Goal: Task Accomplishment & Management: Complete application form

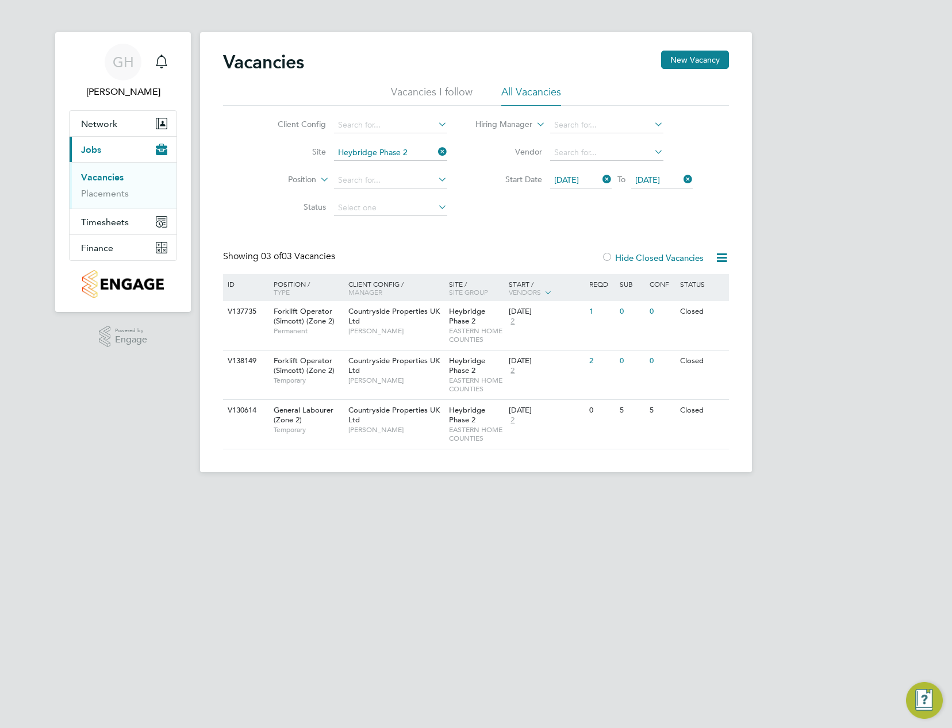
click at [436, 154] on icon at bounding box center [436, 152] width 0 height 16
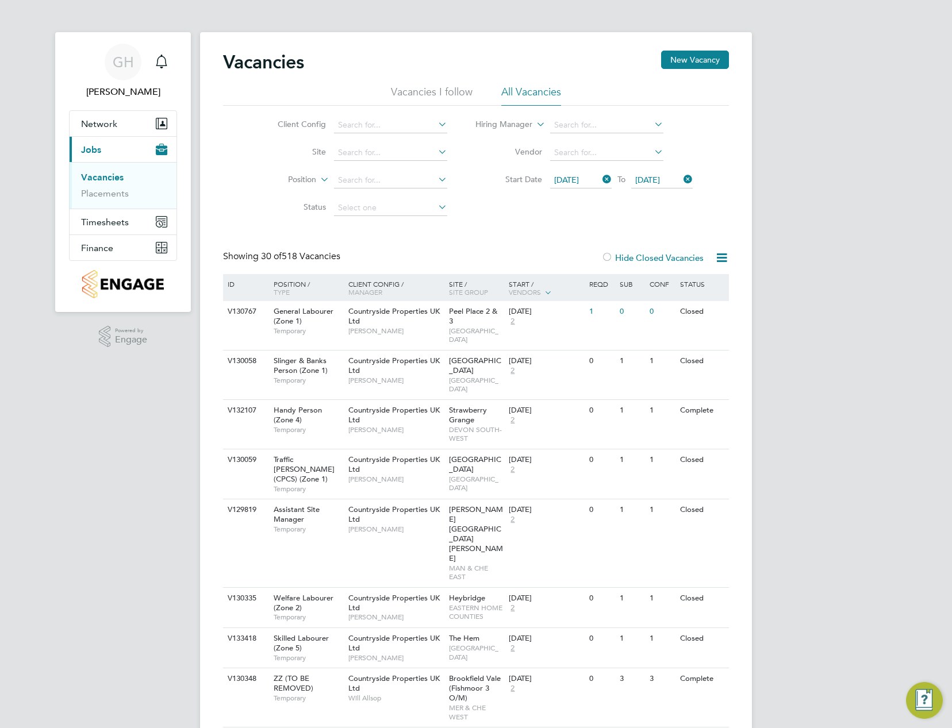
click at [681, 176] on icon at bounding box center [681, 179] width 0 height 16
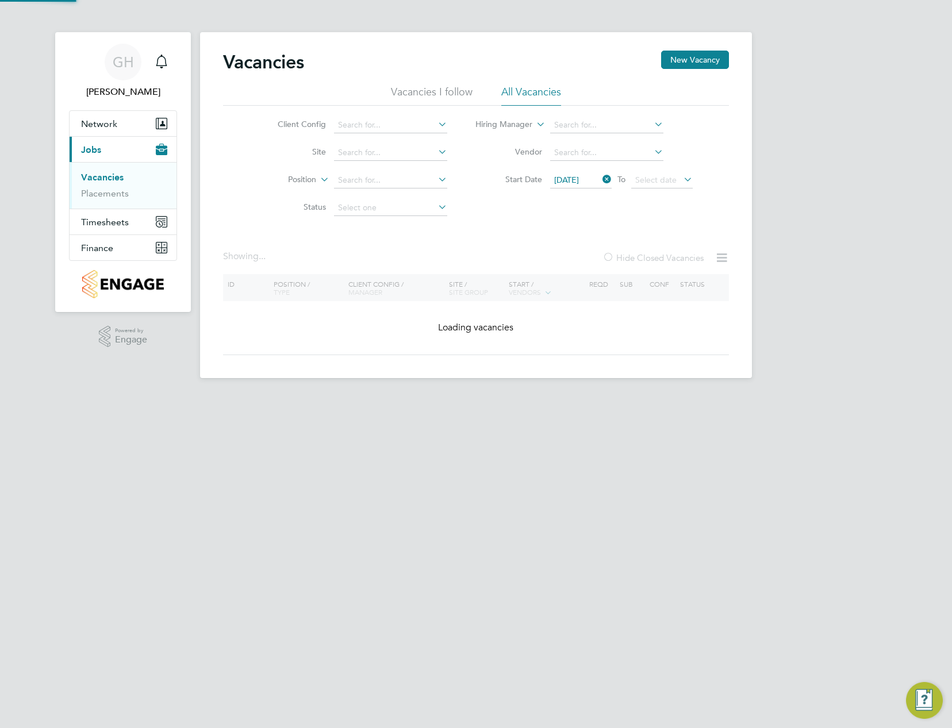
click at [600, 182] on icon at bounding box center [600, 179] width 0 height 16
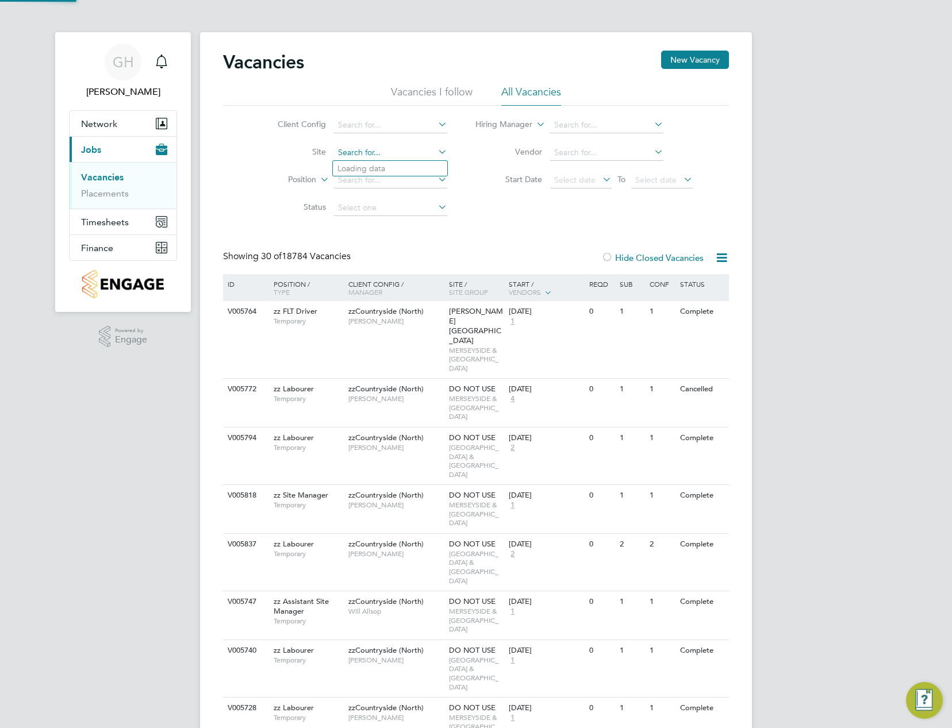
click at [362, 152] on input at bounding box center [390, 153] width 113 height 16
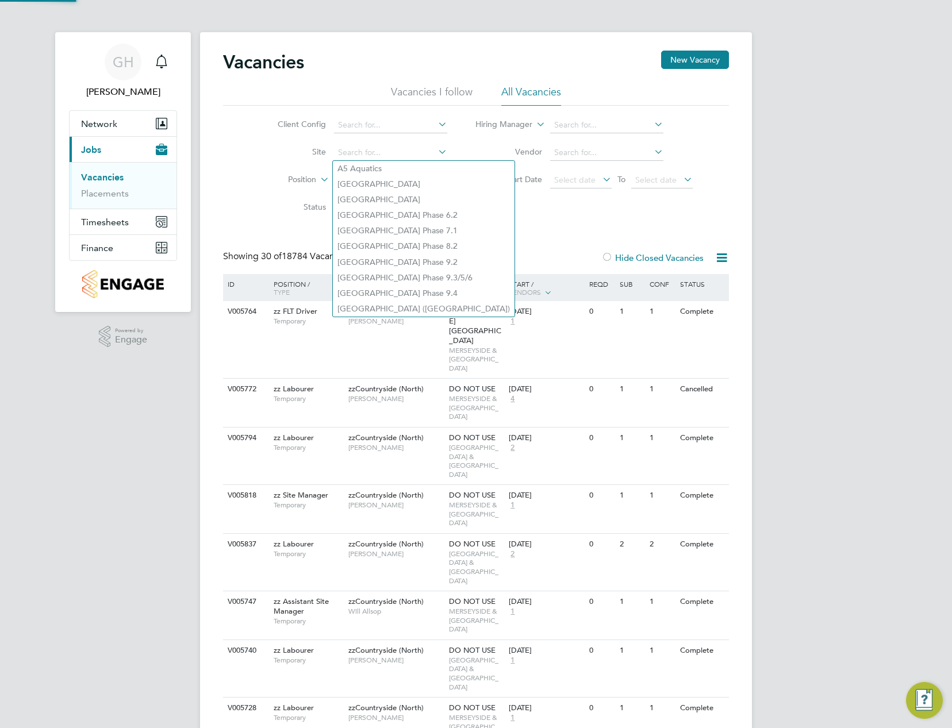
type input "b"
click at [367, 121] on input at bounding box center [390, 125] width 113 height 16
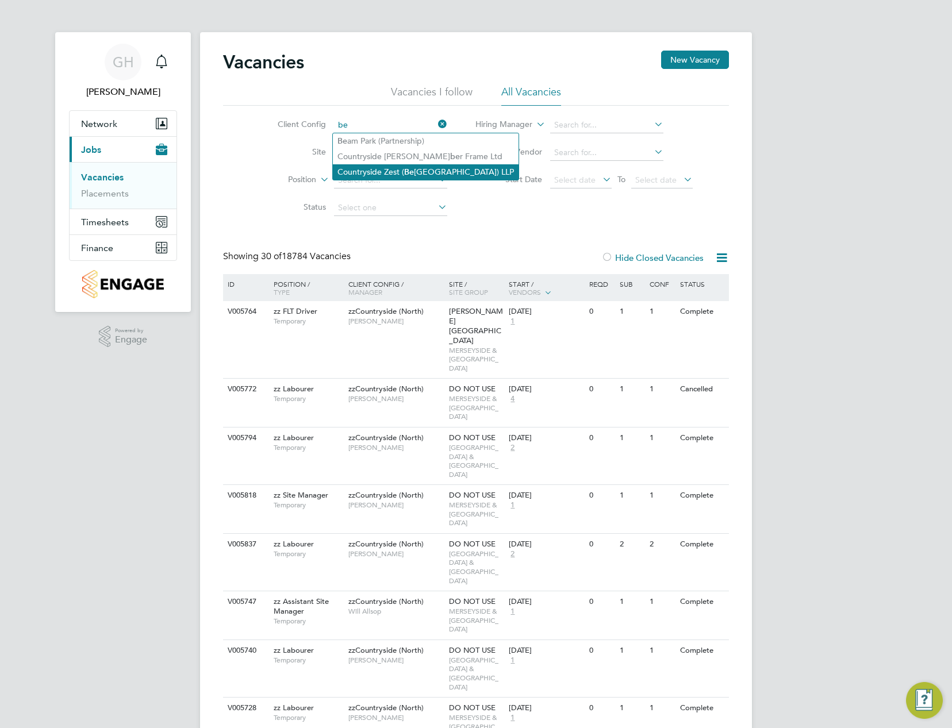
click at [401, 168] on li "Countryside Zest ( Be aulieu Park) LLP" at bounding box center [426, 172] width 186 height 16
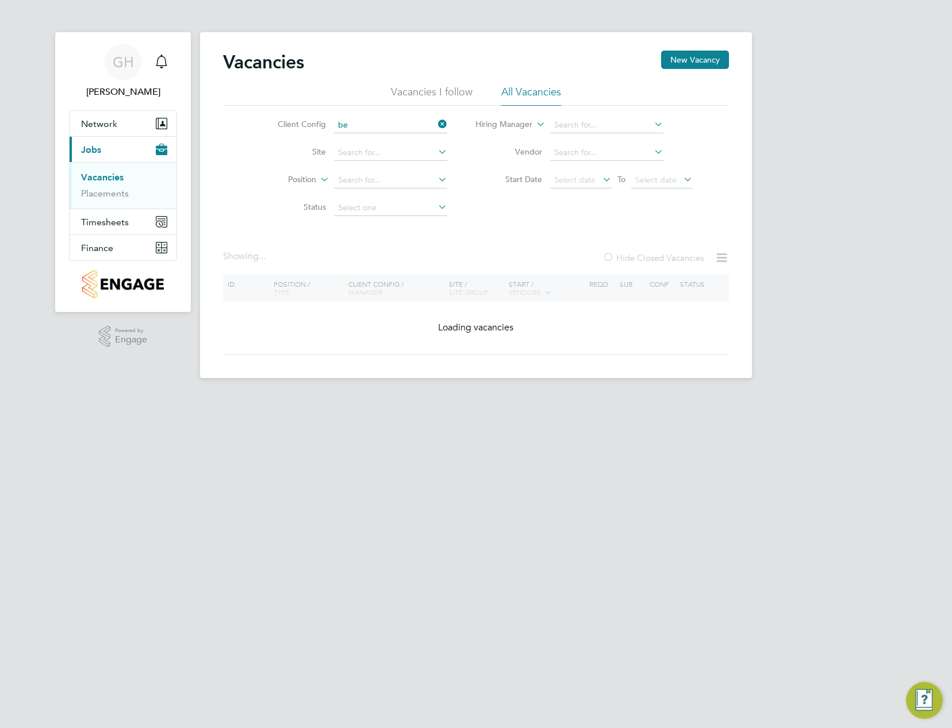
type input "Countryside Zest ([PERSON_NAME][GEOGRAPHIC_DATA]) LLP"
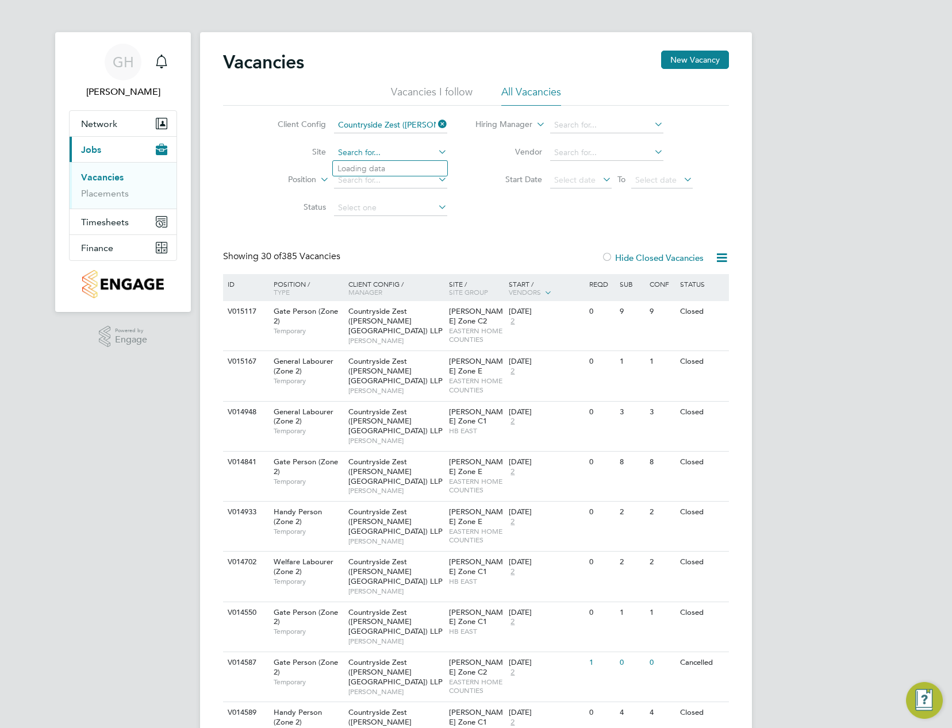
click at [351, 153] on input at bounding box center [390, 153] width 113 height 16
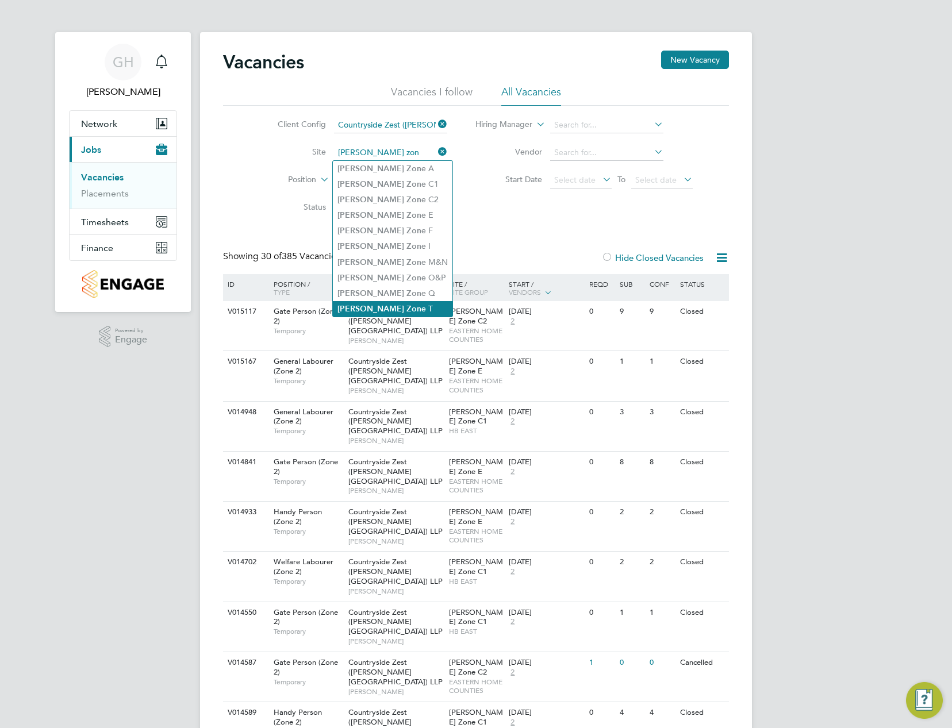
click at [406, 304] on b "Zon" at bounding box center [413, 309] width 15 height 10
type input "[PERSON_NAME] Zone T"
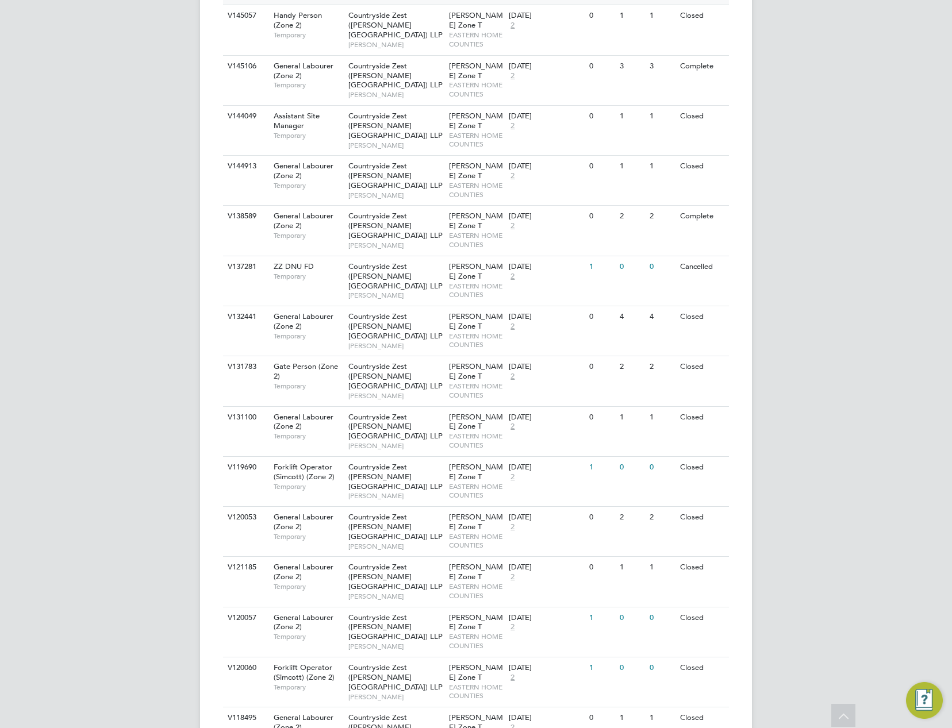
scroll to position [862, 0]
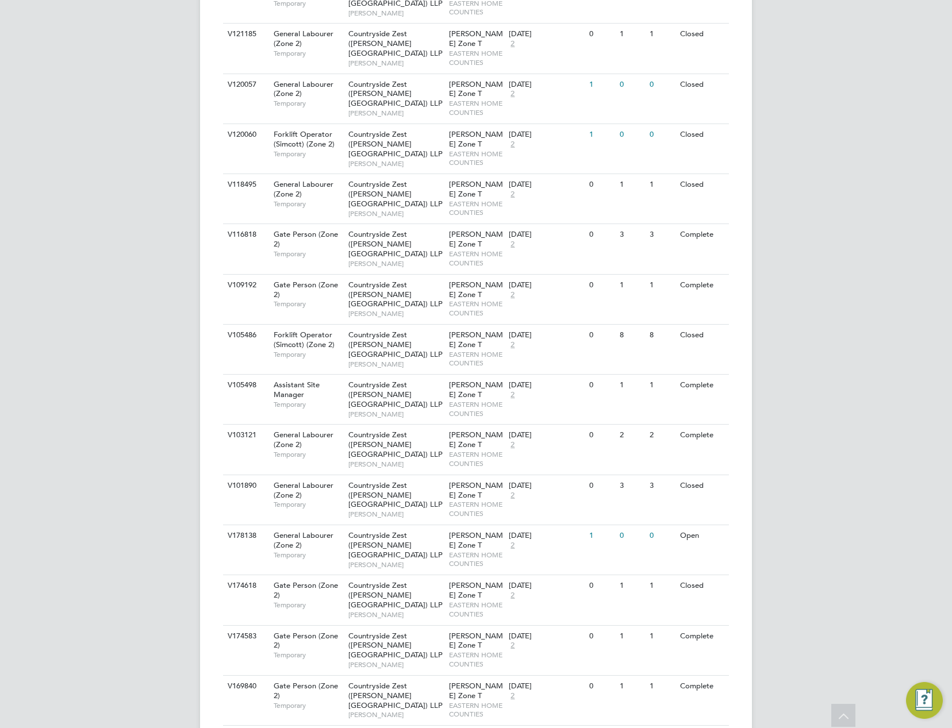
scroll to position [1181, 0]
click at [459, 650] on span "EASTERN HOME COUNTIES" at bounding box center [476, 659] width 55 height 18
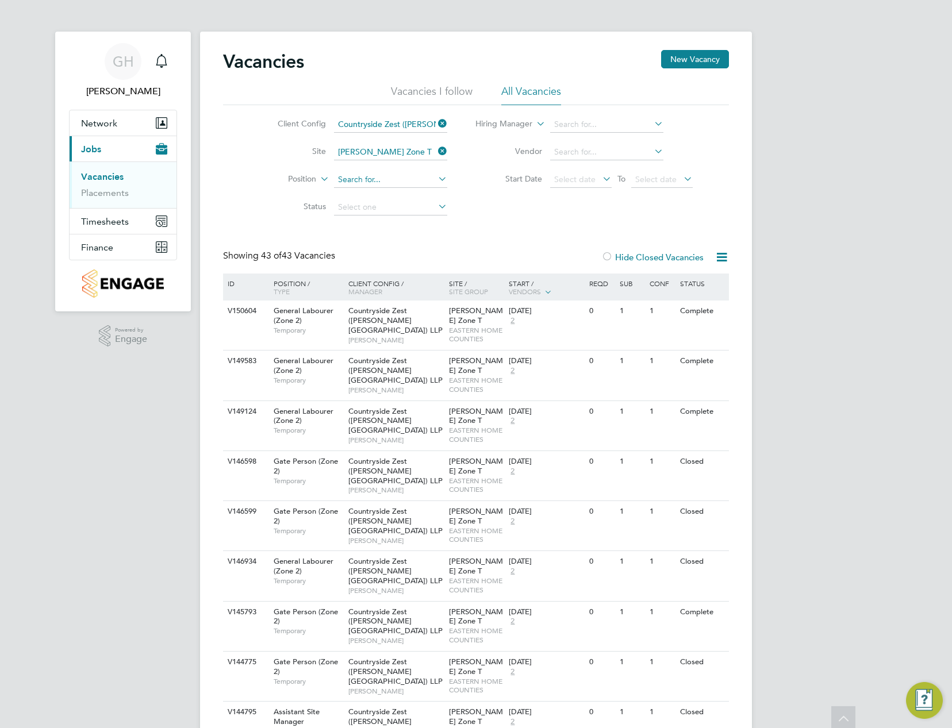
scroll to position [0, 0]
drag, startPoint x: 445, startPoint y: 121, endPoint x: 417, endPoint y: 141, distance: 35.4
click at [436, 121] on icon at bounding box center [436, 124] width 0 height 16
click at [436, 151] on icon at bounding box center [436, 152] width 0 height 16
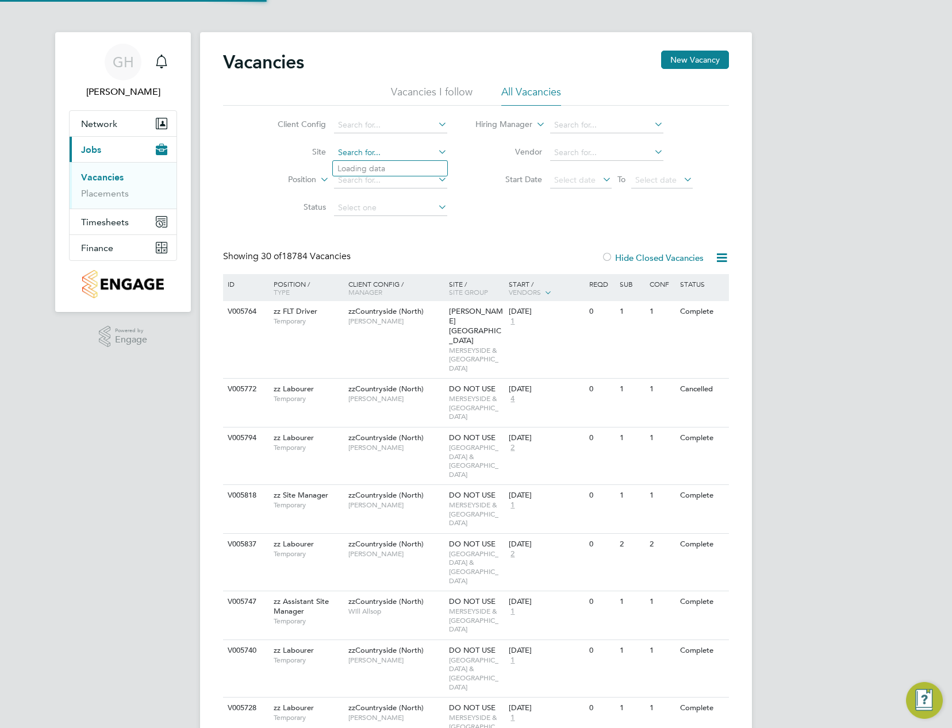
click at [357, 151] on input at bounding box center [390, 153] width 113 height 16
click at [395, 185] on li "Heybrid ge Phase 2" at bounding box center [390, 184] width 114 height 16
type input "Heybridge Phase 2"
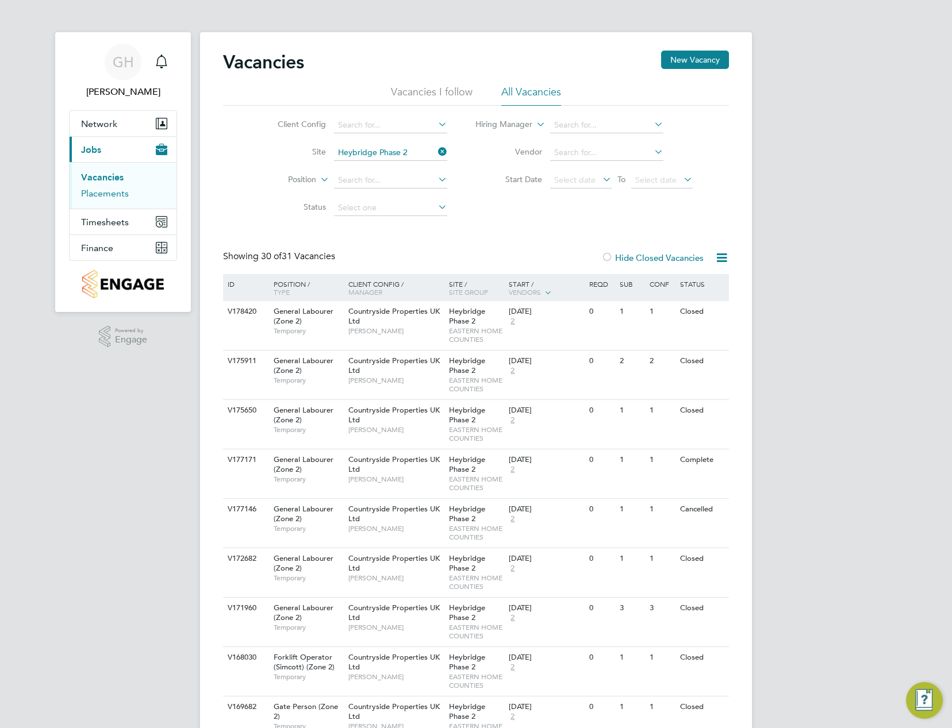
click at [105, 190] on link "Placements" at bounding box center [105, 193] width 48 height 11
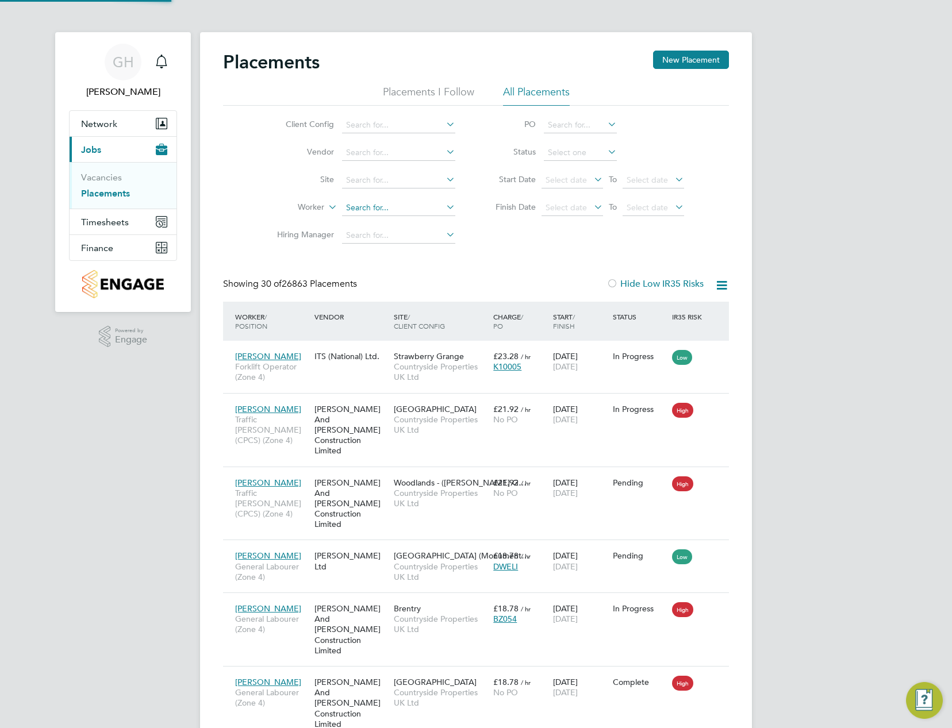
click at [375, 206] on input at bounding box center [398, 208] width 113 height 16
click at [407, 216] on li "Cameron Br own" at bounding box center [398, 224] width 114 height 16
type input "Cameron Brown"
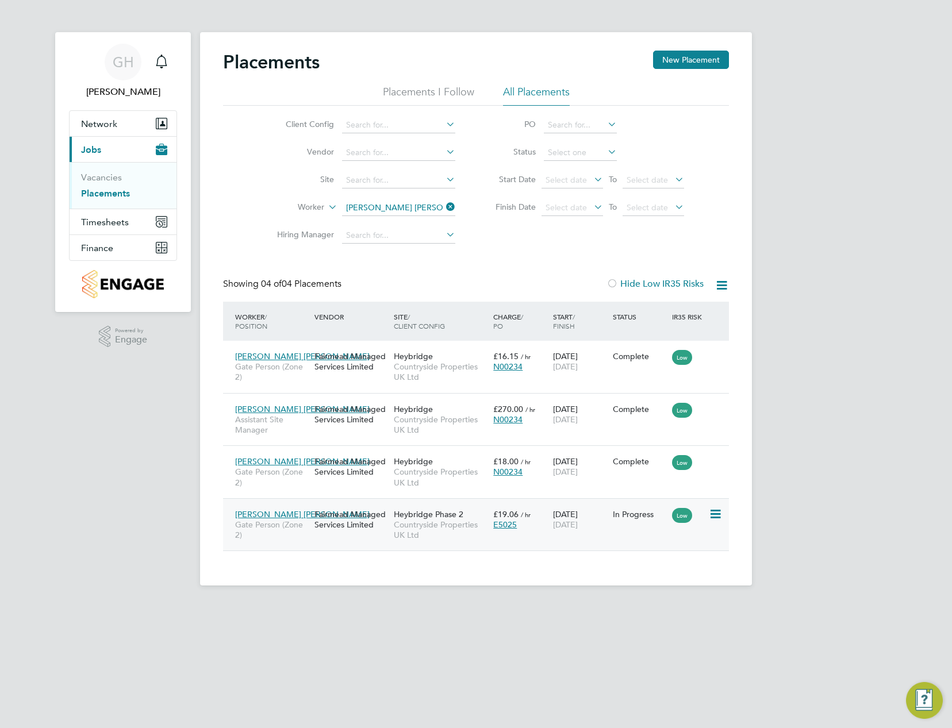
click at [720, 515] on icon at bounding box center [714, 514] width 11 height 14
click at [694, 564] on li "Replace Worker" at bounding box center [680, 563] width 82 height 16
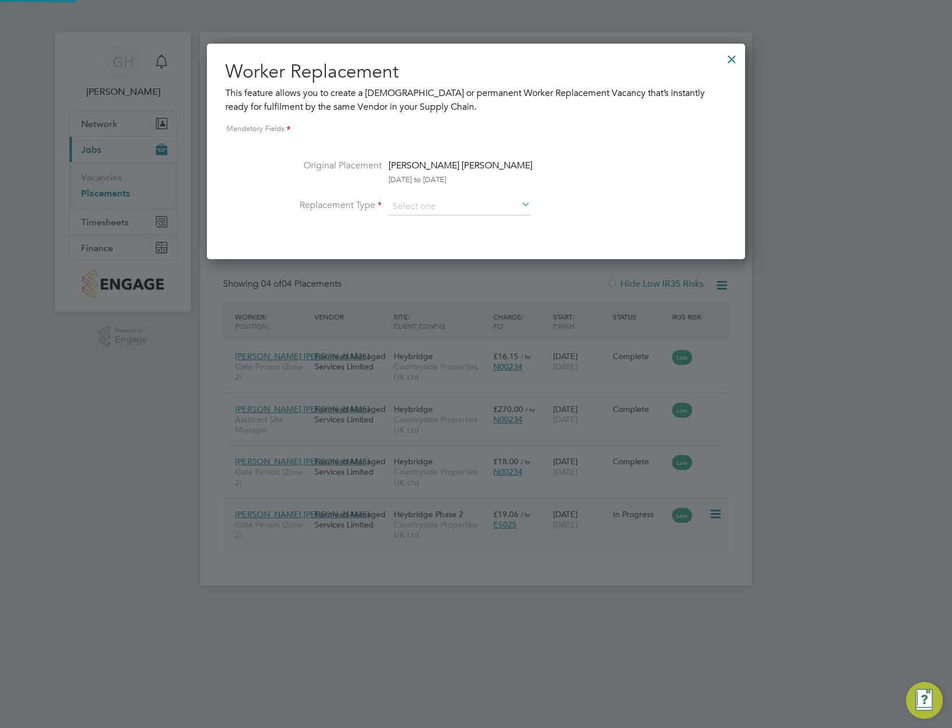
scroll to position [215, 538]
click at [402, 212] on input at bounding box center [459, 206] width 142 height 17
click at [413, 221] on li "Temporary" at bounding box center [459, 222] width 143 height 15
type input "Temporary"
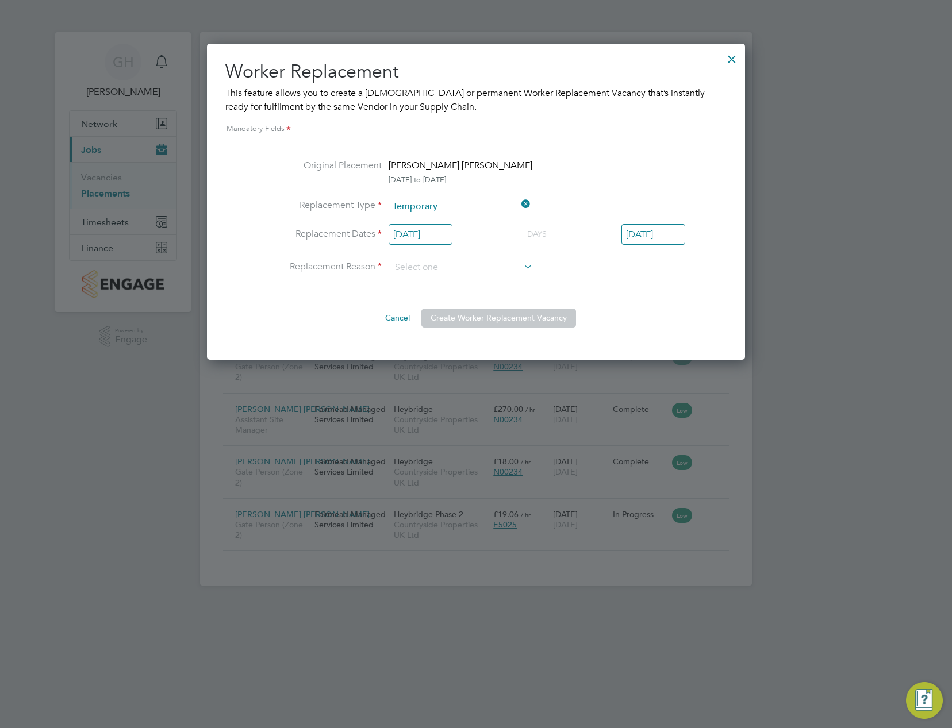
scroll to position [316, 538]
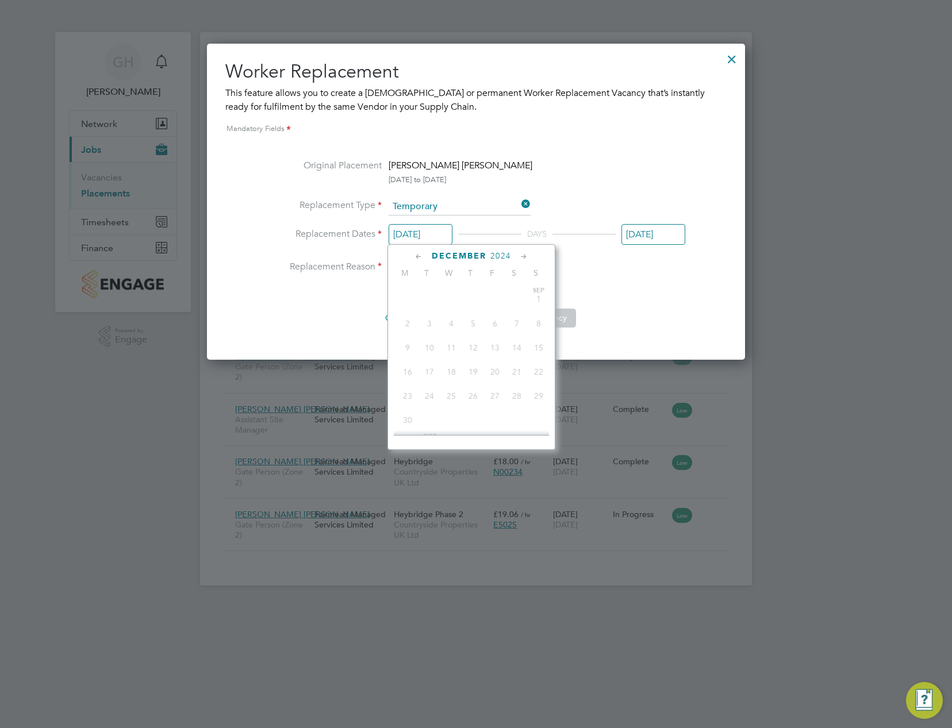
click at [418, 233] on input "23 Dec 2024" at bounding box center [420, 234] width 64 height 21
click at [525, 257] on icon at bounding box center [523, 257] width 11 height 13
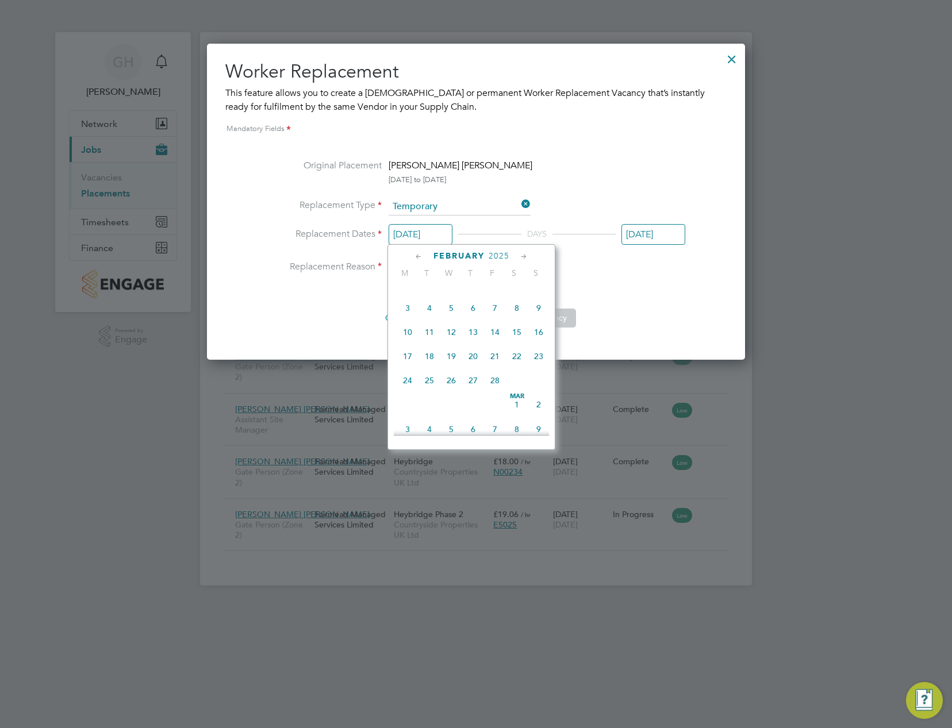
click at [521, 259] on icon at bounding box center [523, 257] width 11 height 13
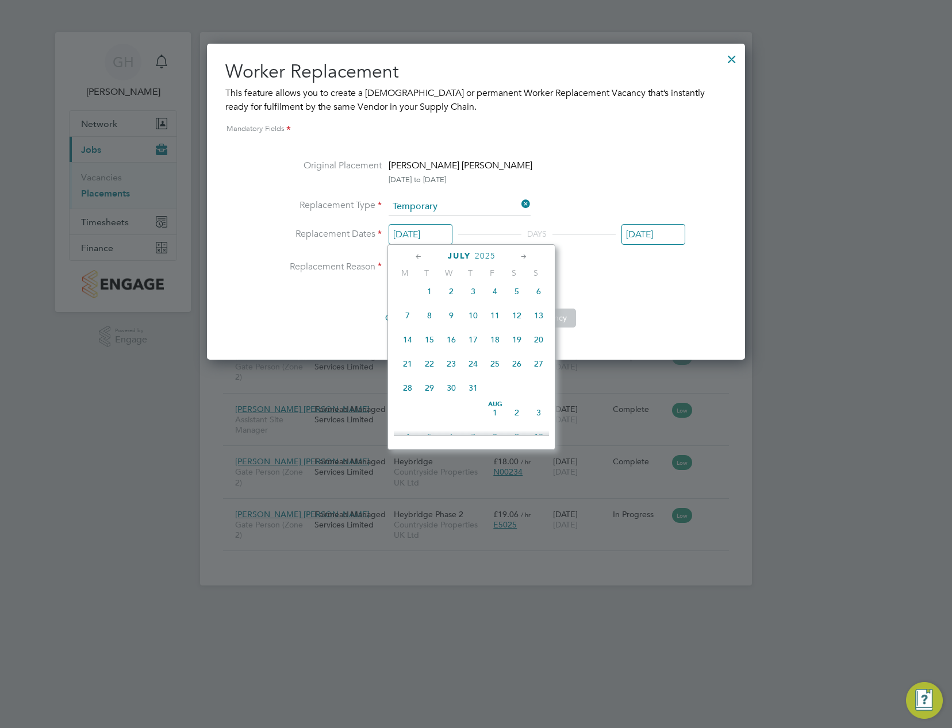
click at [521, 259] on icon at bounding box center [523, 257] width 11 height 13
click at [429, 396] on span "26" at bounding box center [429, 385] width 22 height 22
type input "[DATE]"
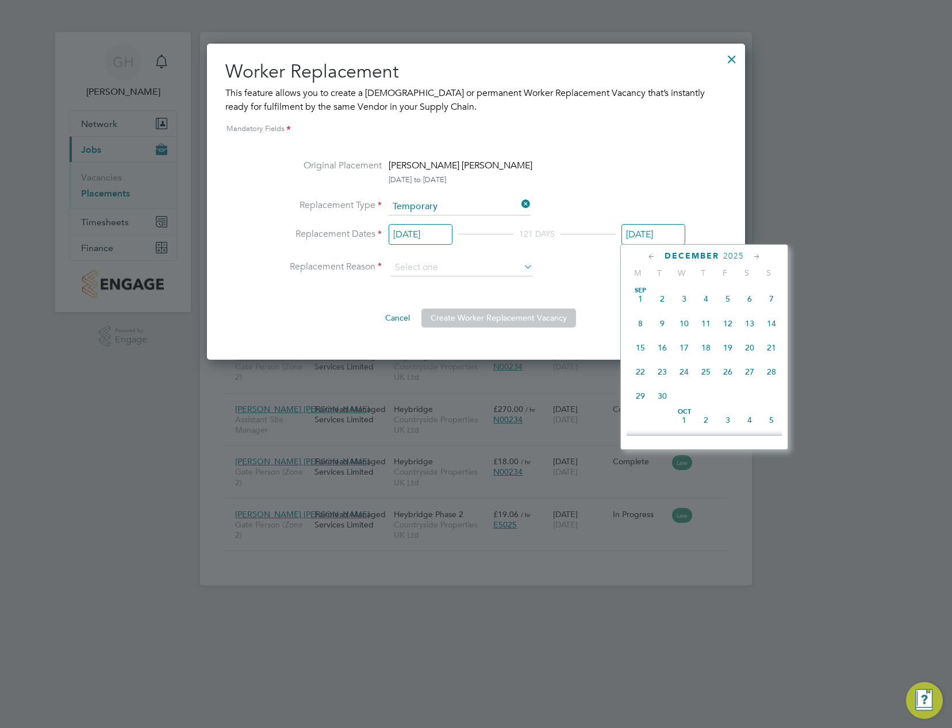
scroll to position [398, 0]
click at [626, 237] on input "24 Dec 2025" at bounding box center [653, 234] width 64 height 21
click at [650, 253] on icon at bounding box center [651, 257] width 11 height 13
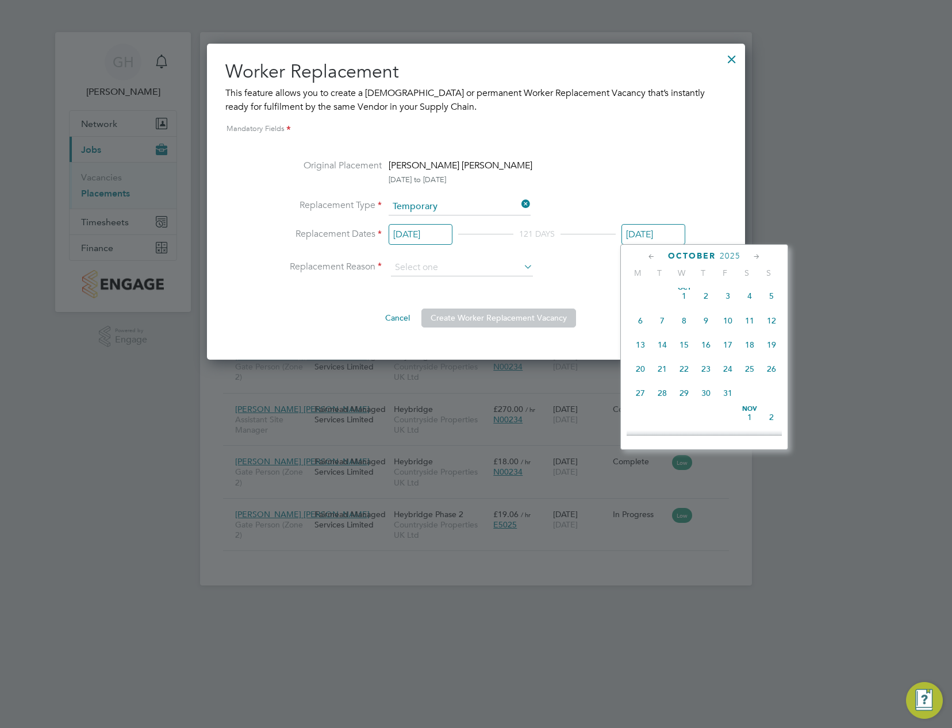
click at [650, 253] on icon at bounding box center [651, 257] width 11 height 13
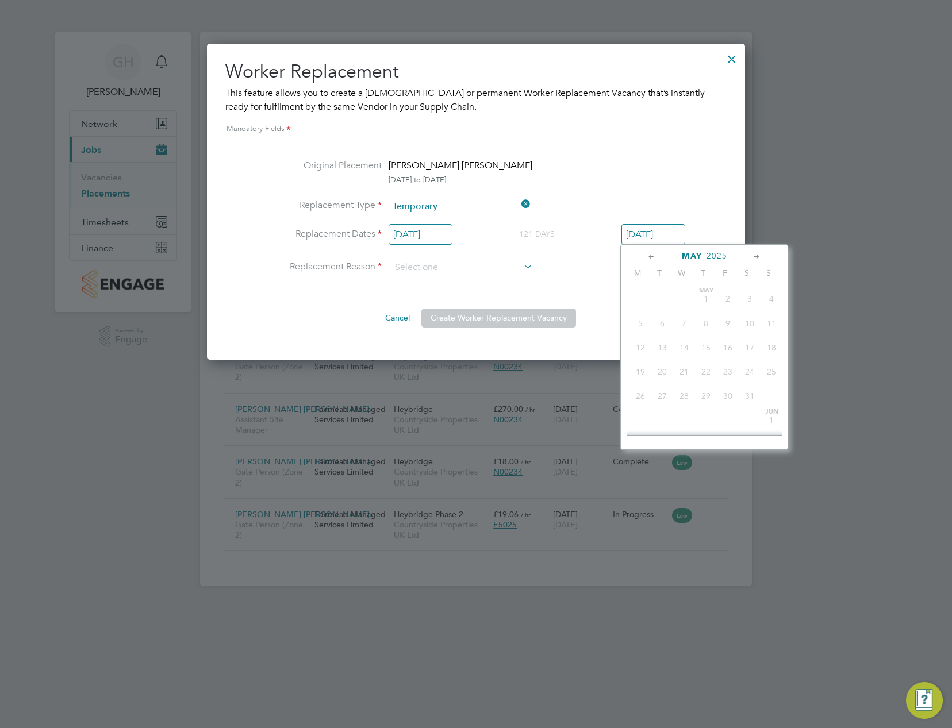
click at [650, 253] on icon at bounding box center [651, 257] width 11 height 13
click at [757, 257] on icon at bounding box center [756, 257] width 11 height 13
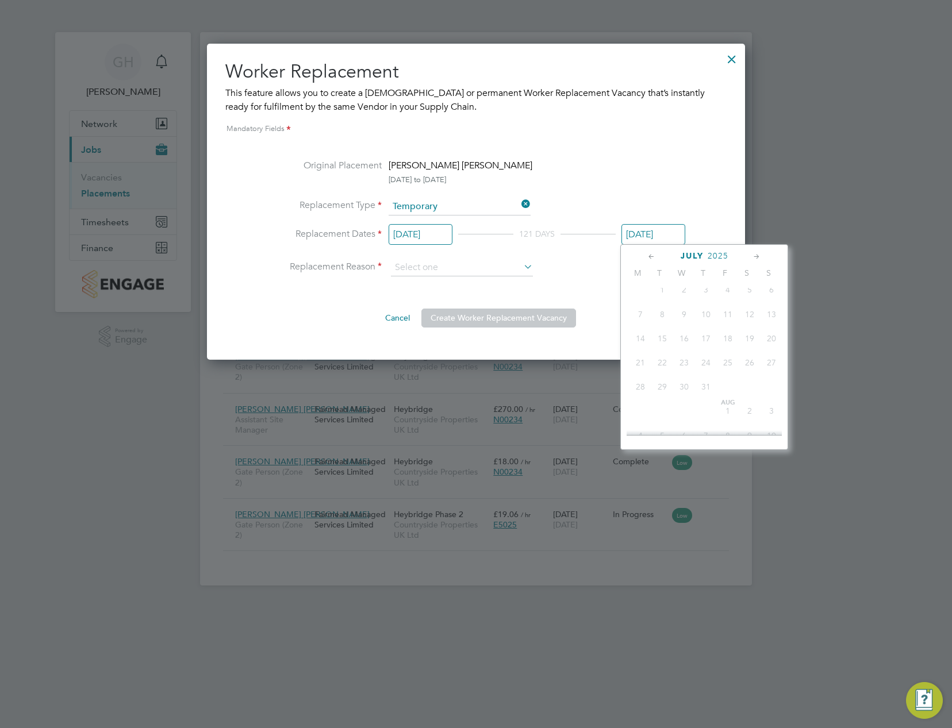
click at [757, 257] on icon at bounding box center [756, 257] width 11 height 13
click at [649, 257] on icon at bounding box center [651, 257] width 11 height 13
click at [725, 395] on span "29" at bounding box center [728, 384] width 22 height 22
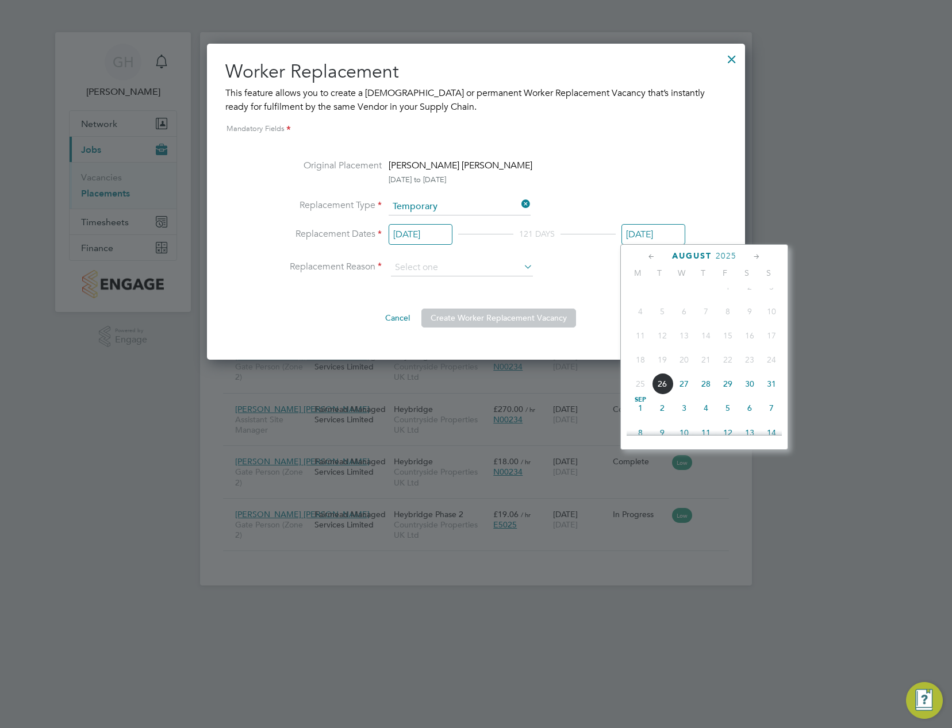
type input "[DATE]"
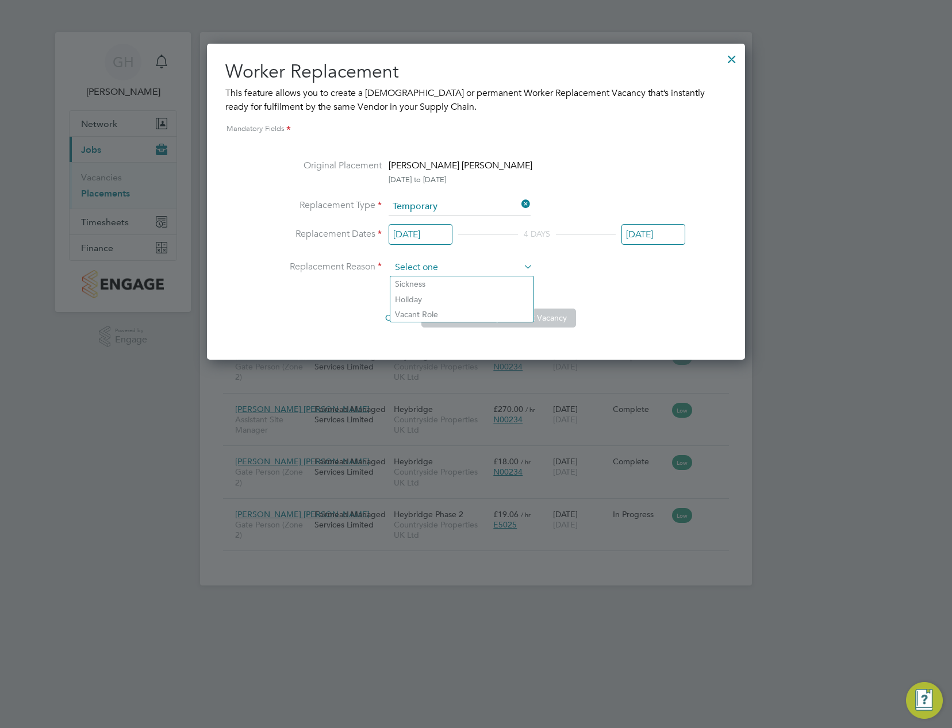
click at [433, 264] on input at bounding box center [462, 267] width 142 height 17
click at [430, 286] on li "Sickness" at bounding box center [461, 283] width 143 height 15
type input "Sickness"
click at [496, 314] on button "Create Worker Replacement Vacancy" at bounding box center [498, 318] width 155 height 18
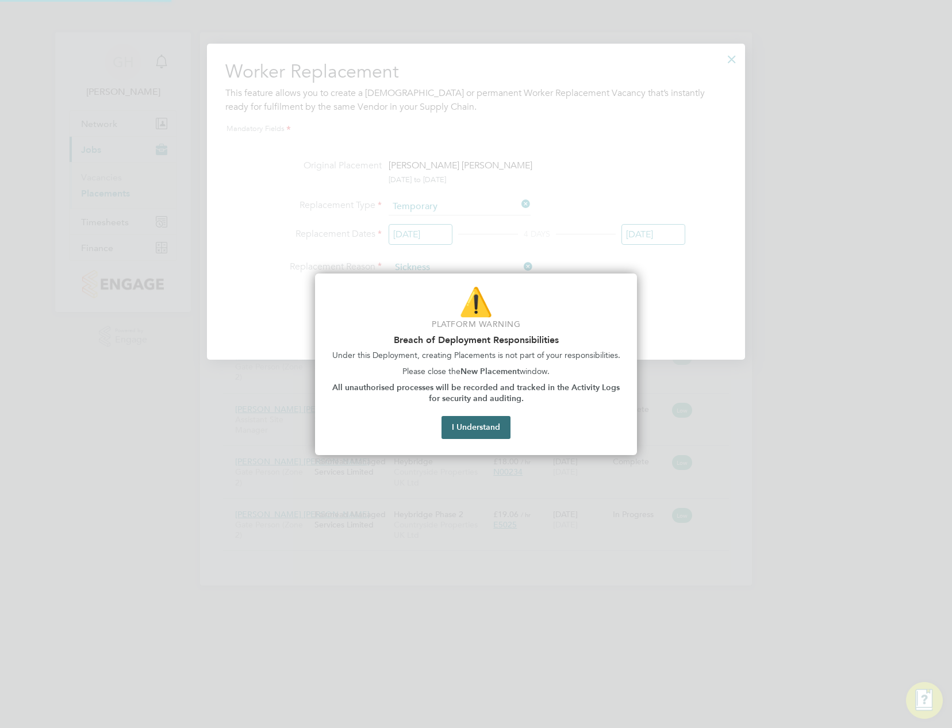
click at [509, 430] on button "I Understand" at bounding box center [475, 427] width 69 height 23
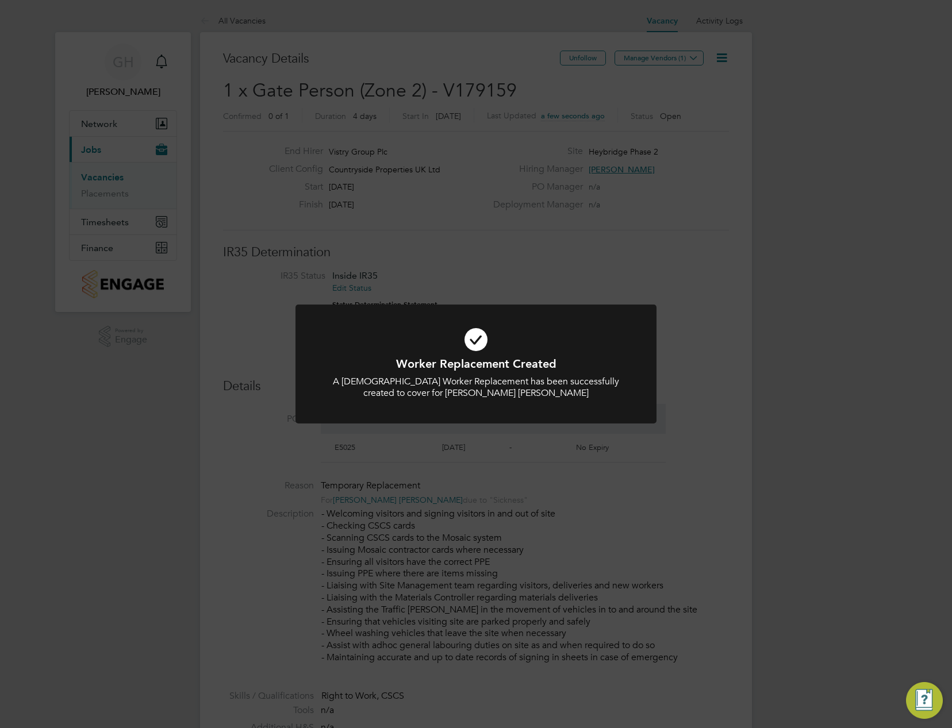
scroll to position [20, 108]
drag, startPoint x: 702, startPoint y: 446, endPoint x: 709, endPoint y: 447, distance: 7.0
click at [702, 446] on div "Worker Replacement Created A Temporary Worker Replacement has been successfully…" at bounding box center [476, 364] width 952 height 728
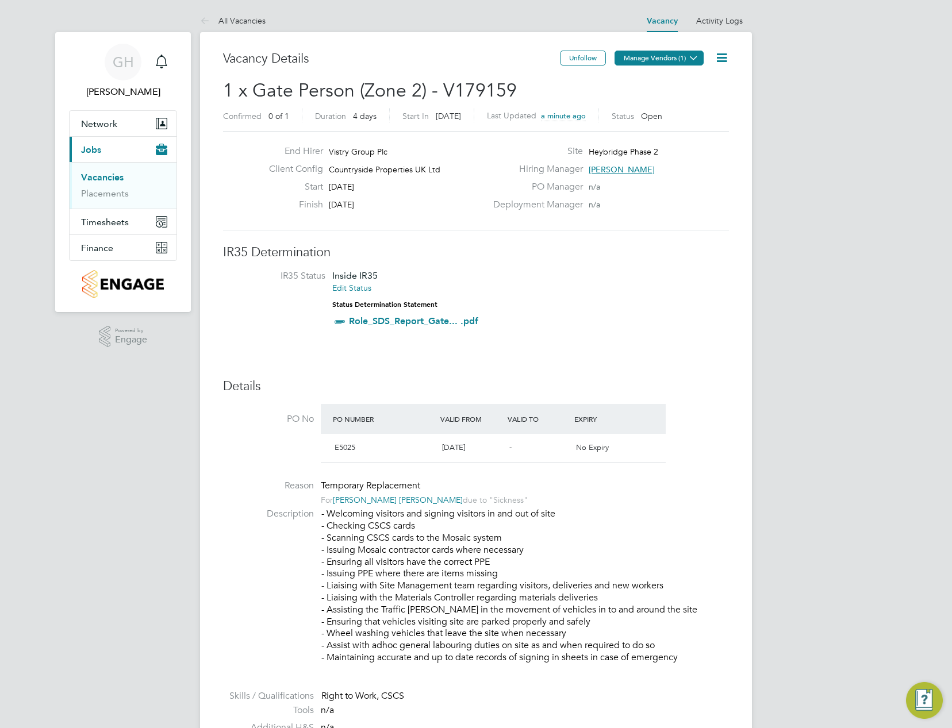
click at [702, 61] on button "Manage Vendors (1)" at bounding box center [658, 58] width 89 height 15
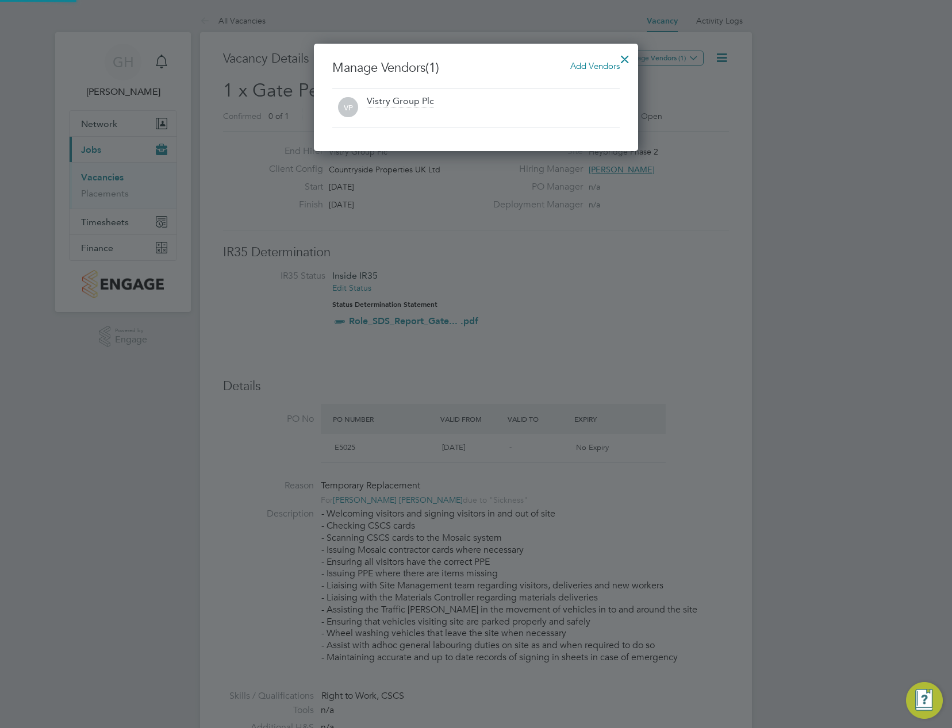
scroll to position [107, 325]
click at [611, 68] on span "Add Vendors" at bounding box center [594, 65] width 49 height 11
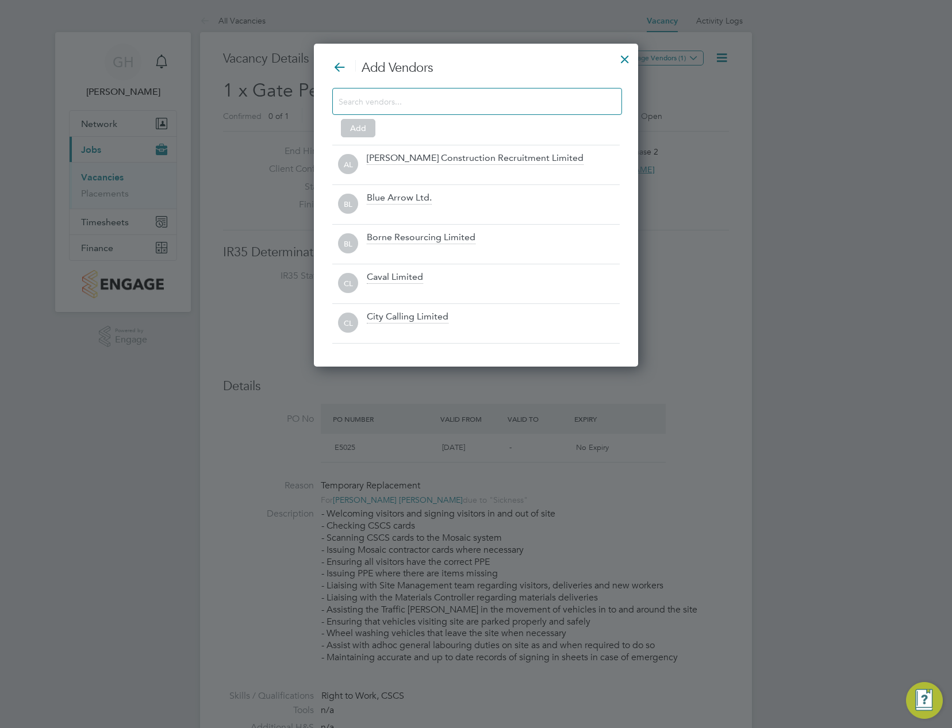
scroll to position [324, 325]
click at [512, 105] on input at bounding box center [467, 101] width 259 height 15
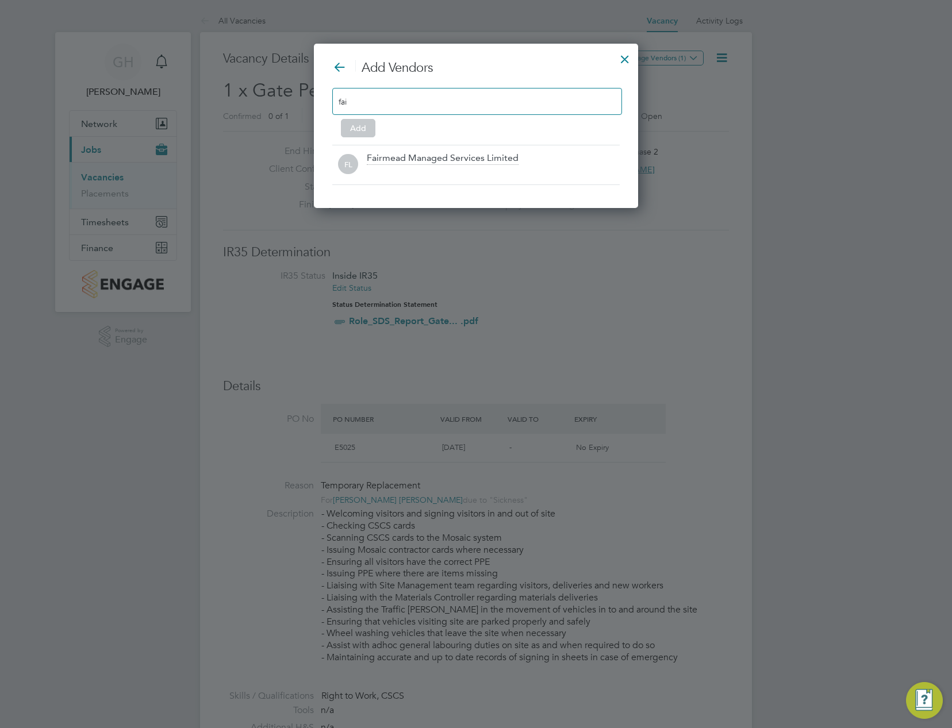
scroll to position [165, 325]
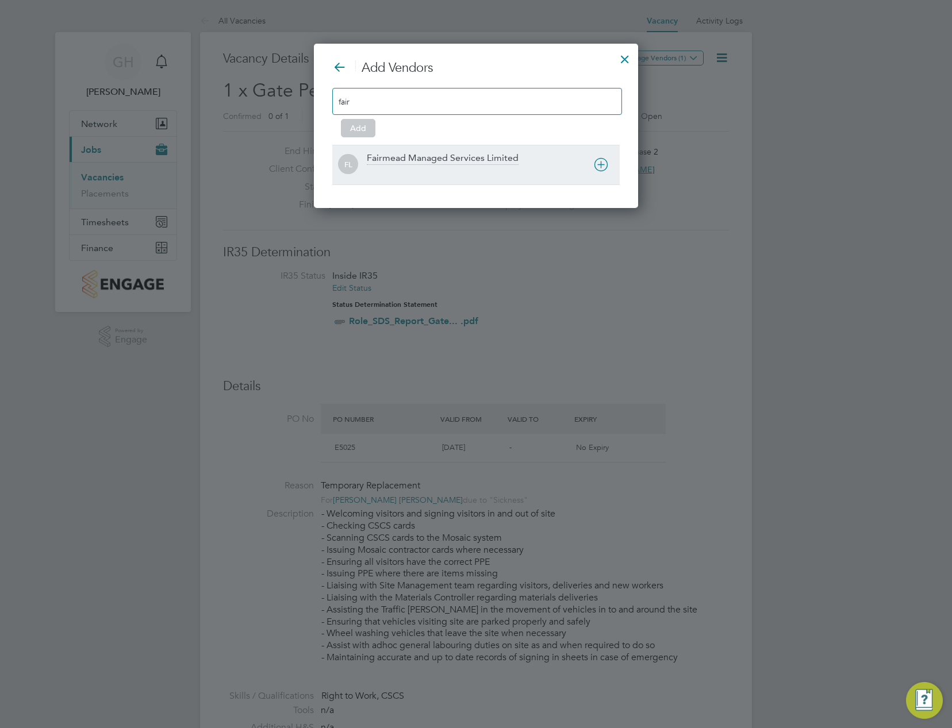
type input "fair"
click at [482, 148] on div "FL Fairmead Managed Services Limited" at bounding box center [475, 165] width 287 height 40
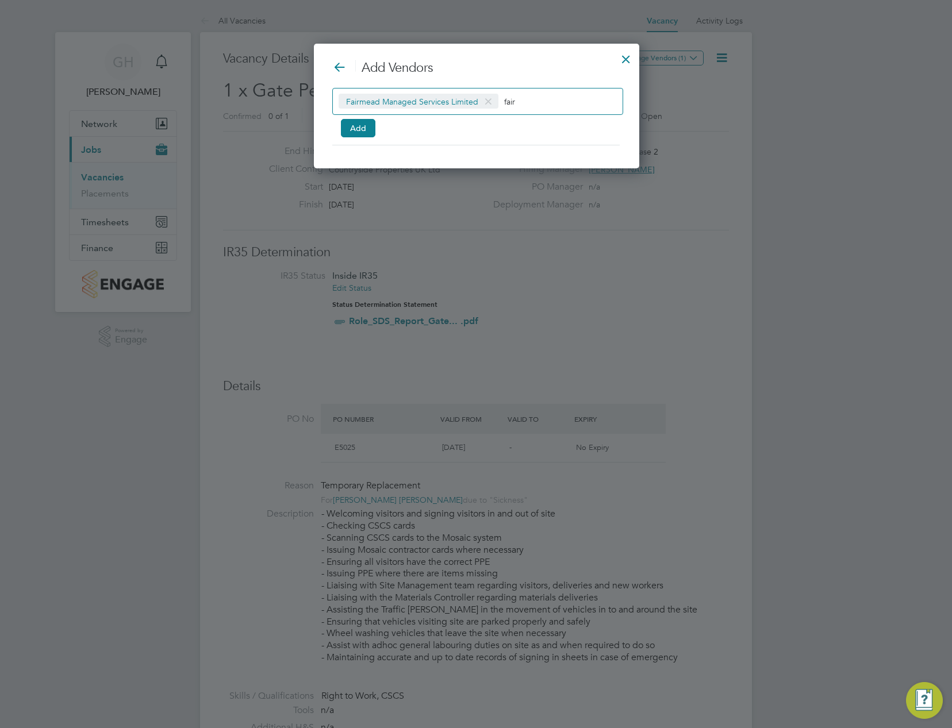
scroll to position [125, 325]
click at [359, 128] on button "Add" at bounding box center [358, 128] width 34 height 18
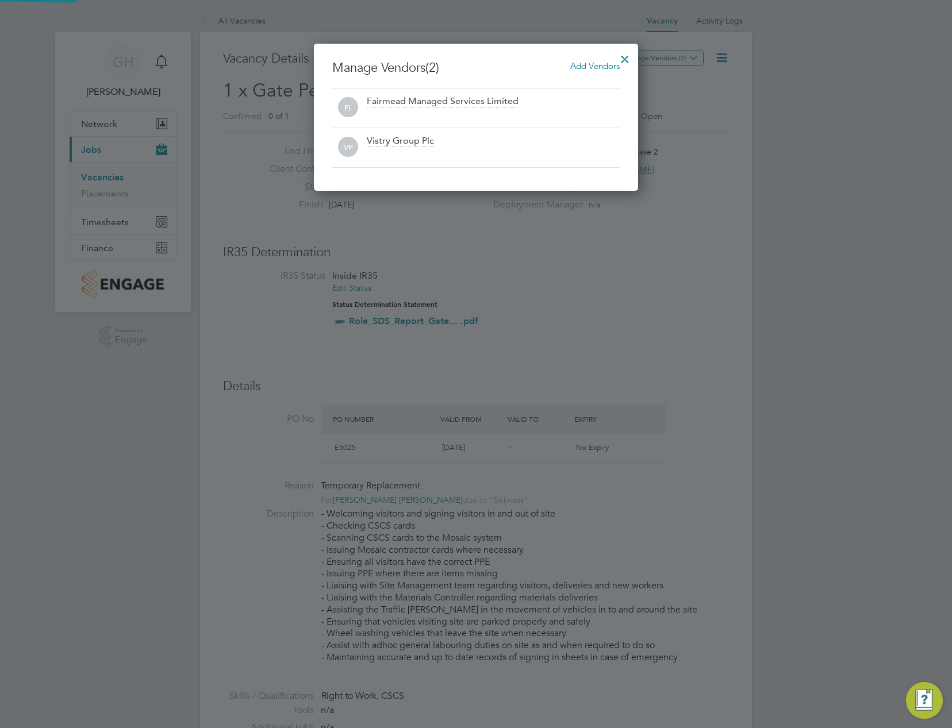
scroll to position [147, 325]
click at [715, 247] on div at bounding box center [476, 364] width 952 height 728
click at [567, 259] on div at bounding box center [476, 364] width 952 height 728
click at [628, 53] on div at bounding box center [624, 56] width 21 height 21
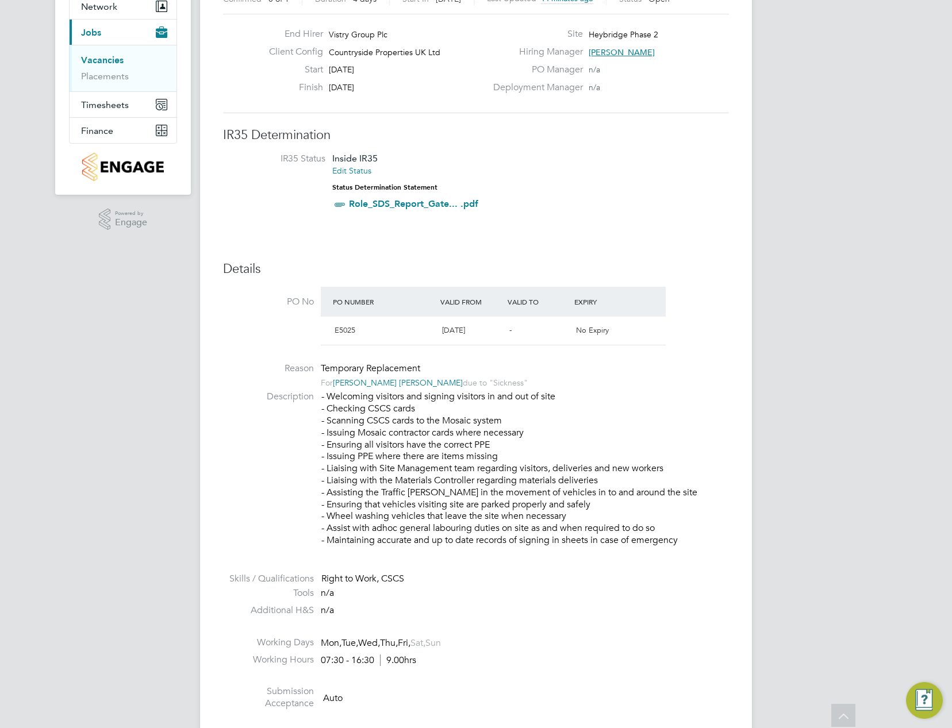
scroll to position [2, 0]
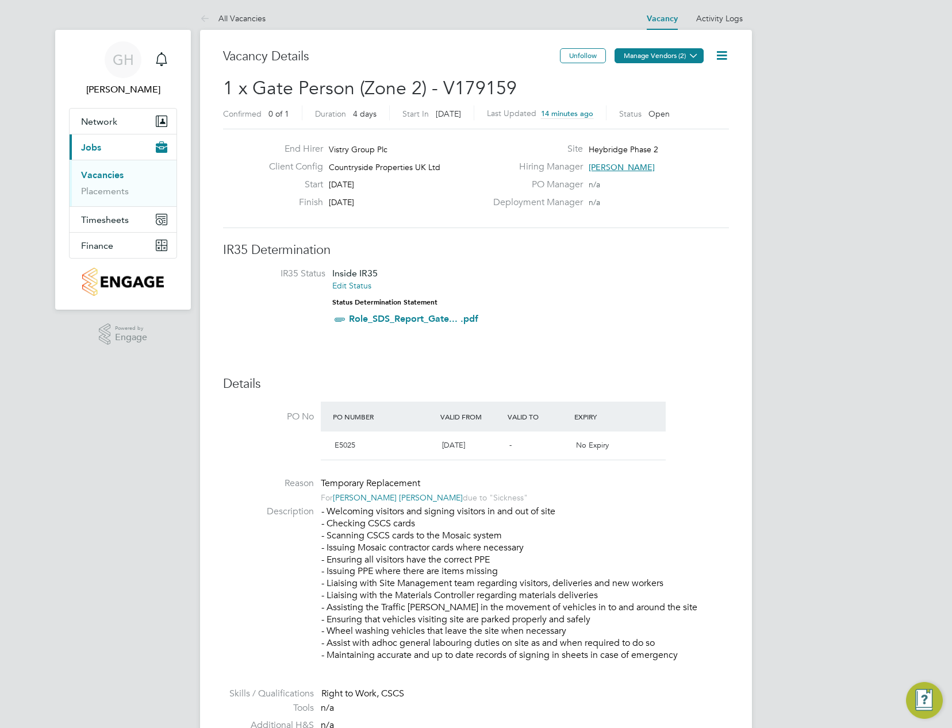
click at [698, 53] on icon at bounding box center [693, 55] width 9 height 9
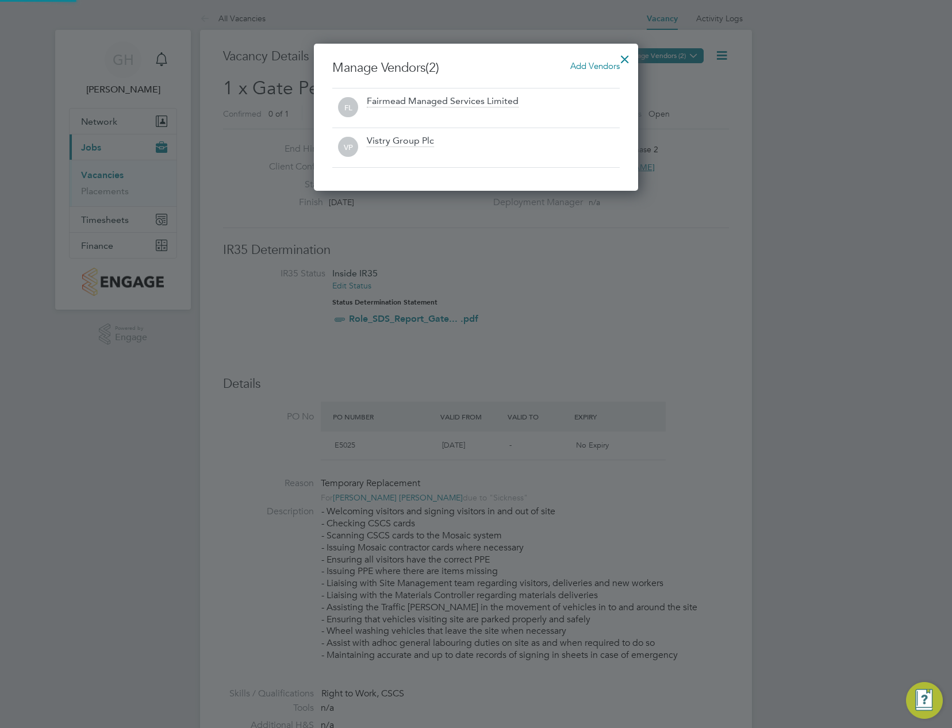
scroll to position [147, 325]
click at [750, 103] on div at bounding box center [476, 364] width 952 height 728
click at [632, 55] on div at bounding box center [624, 56] width 21 height 21
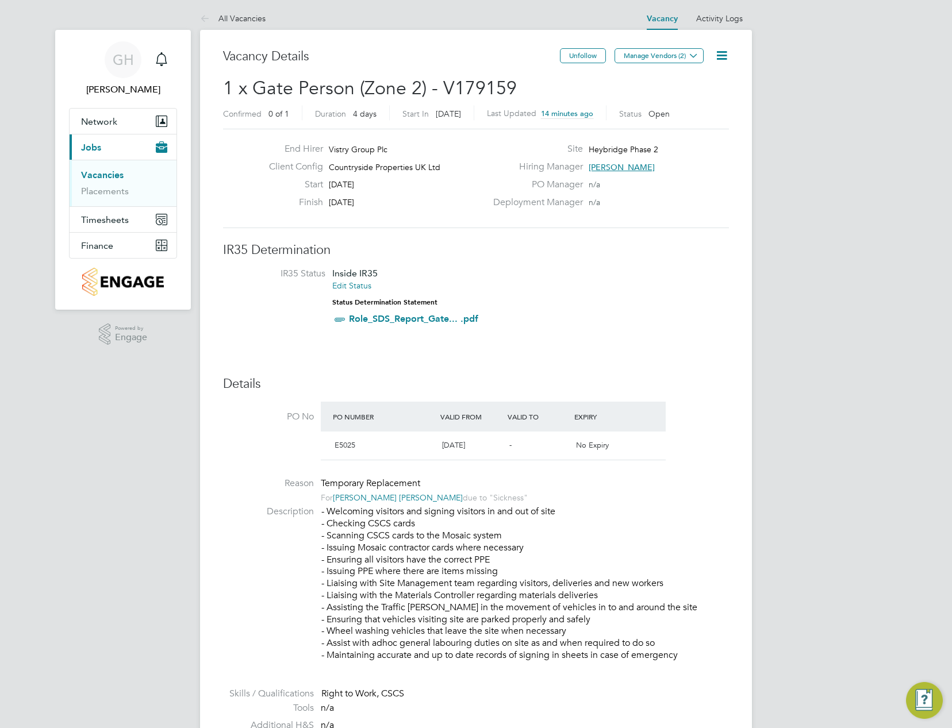
click at [741, 16] on link "Activity Logs" at bounding box center [719, 18] width 47 height 10
